Goal: Find specific page/section

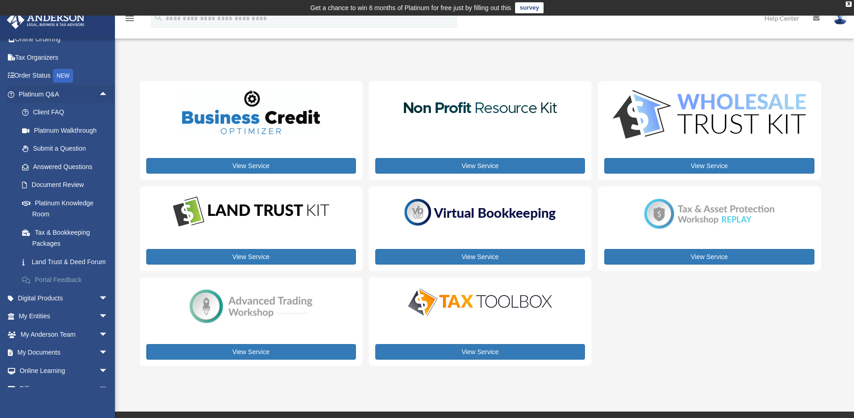
scroll to position [59, 0]
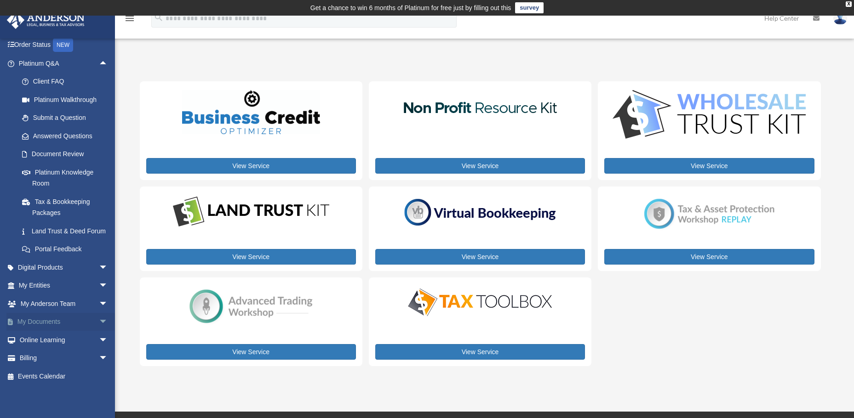
click at [99, 321] on span "arrow_drop_down" at bounding box center [108, 322] width 18 height 19
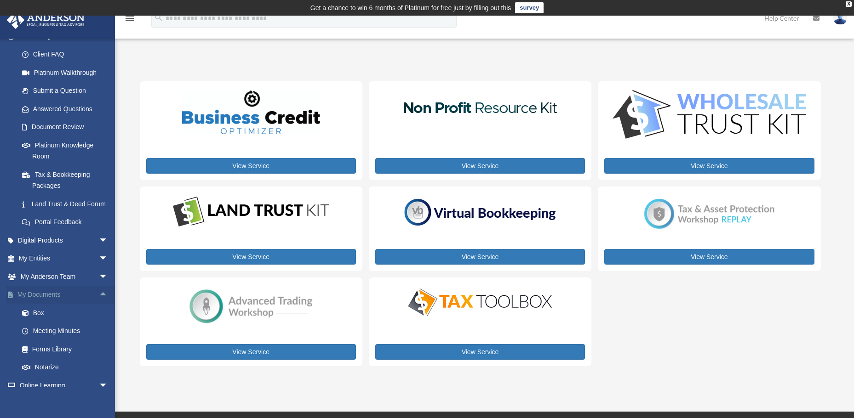
scroll to position [105, 0]
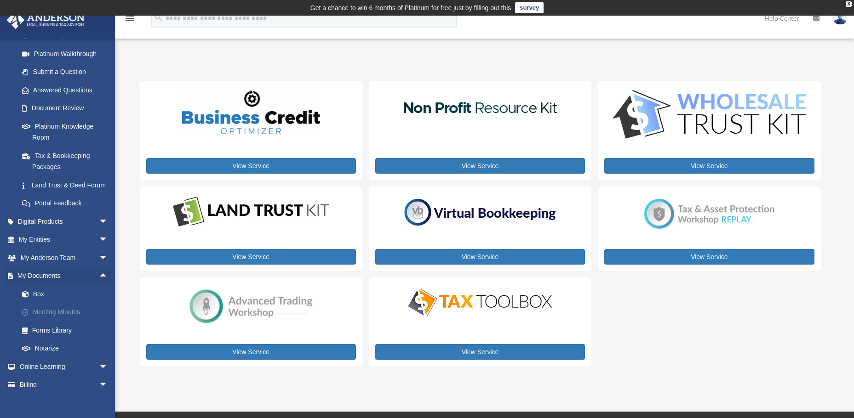
click at [57, 308] on link "Meeting Minutes" at bounding box center [67, 313] width 109 height 18
click at [57, 314] on link "Meeting Minutes" at bounding box center [67, 313] width 109 height 18
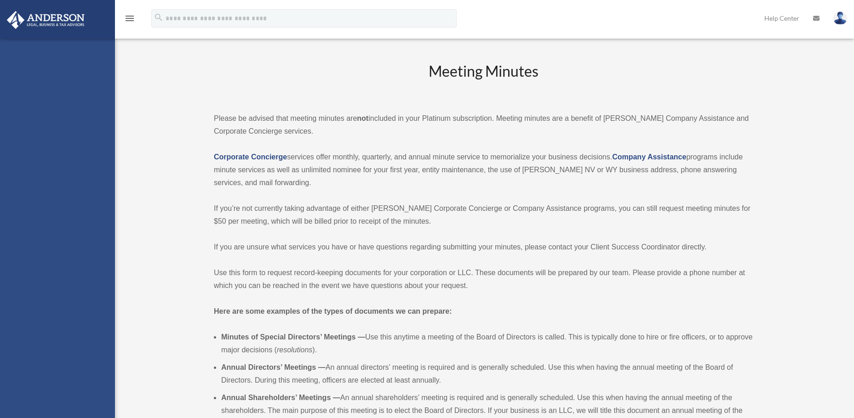
click at [57, 314] on div "[PERSON_NAME][EMAIL_ADDRESS][DOMAIN_NAME] Sign Out [PERSON_NAME][EMAIL_ADDRESS]…" at bounding box center [57, 248] width 115 height 418
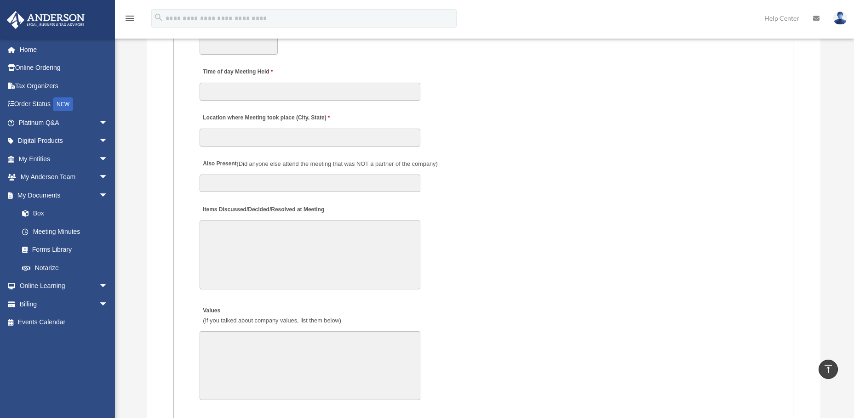
scroll to position [1393, 0]
